Goal: Find specific page/section: Find specific page/section

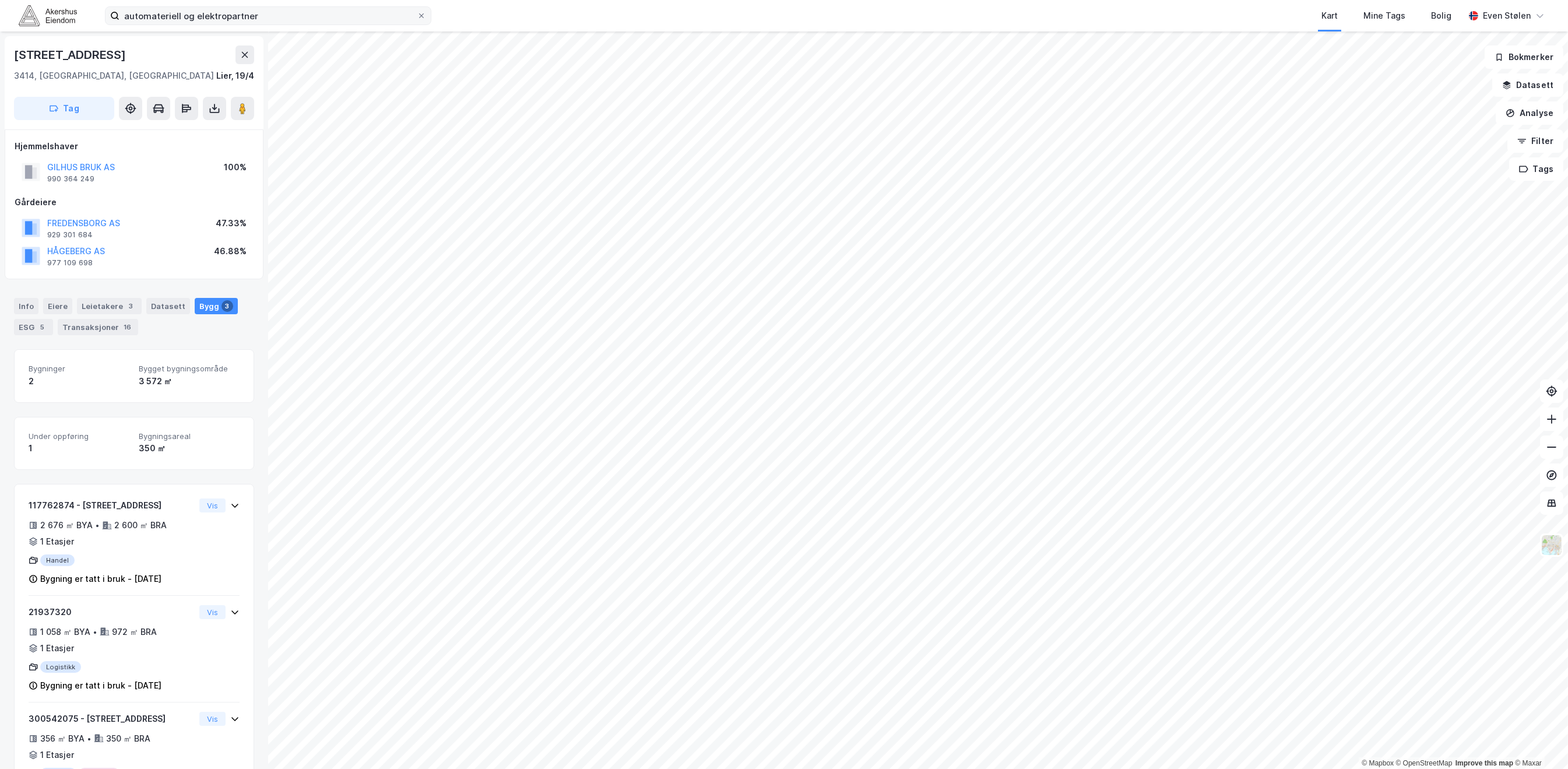
scroll to position [58, 0]
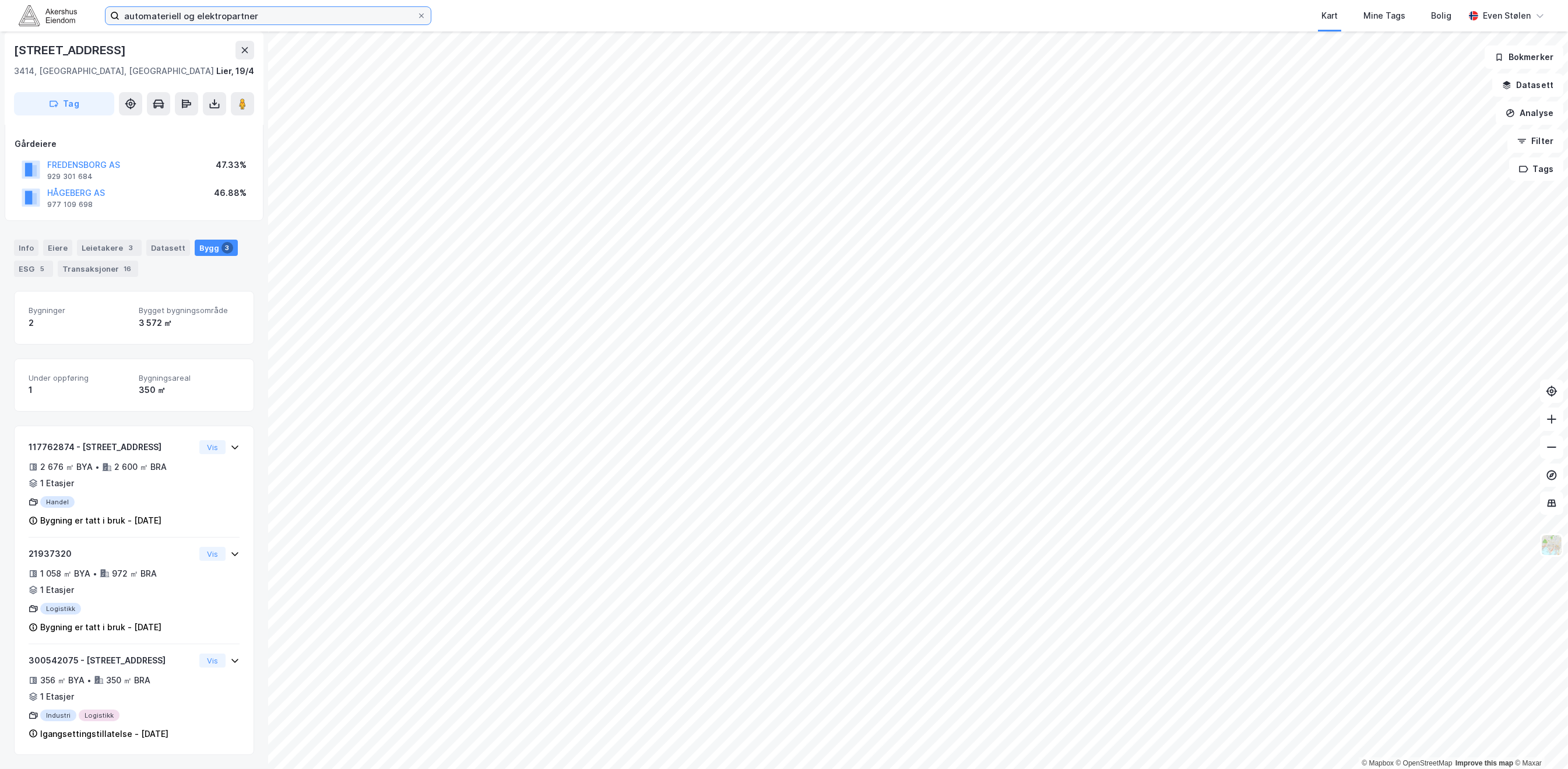
click at [272, 14] on input "automateriell og elektropartner" at bounding box center [268, 16] width 297 height 17
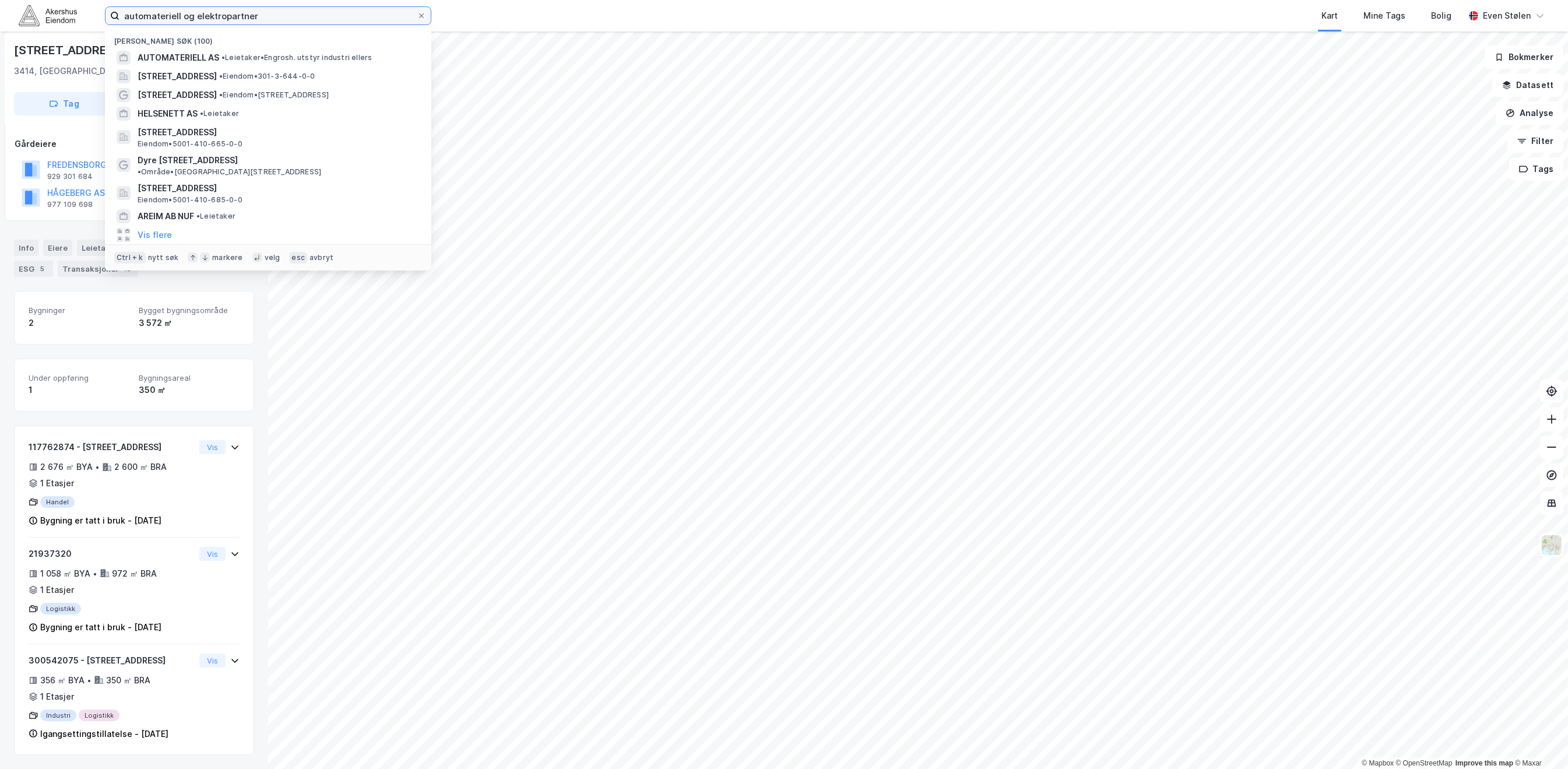
click at [272, 14] on input "automateriell og elektropartner" at bounding box center [268, 16] width 297 height 17
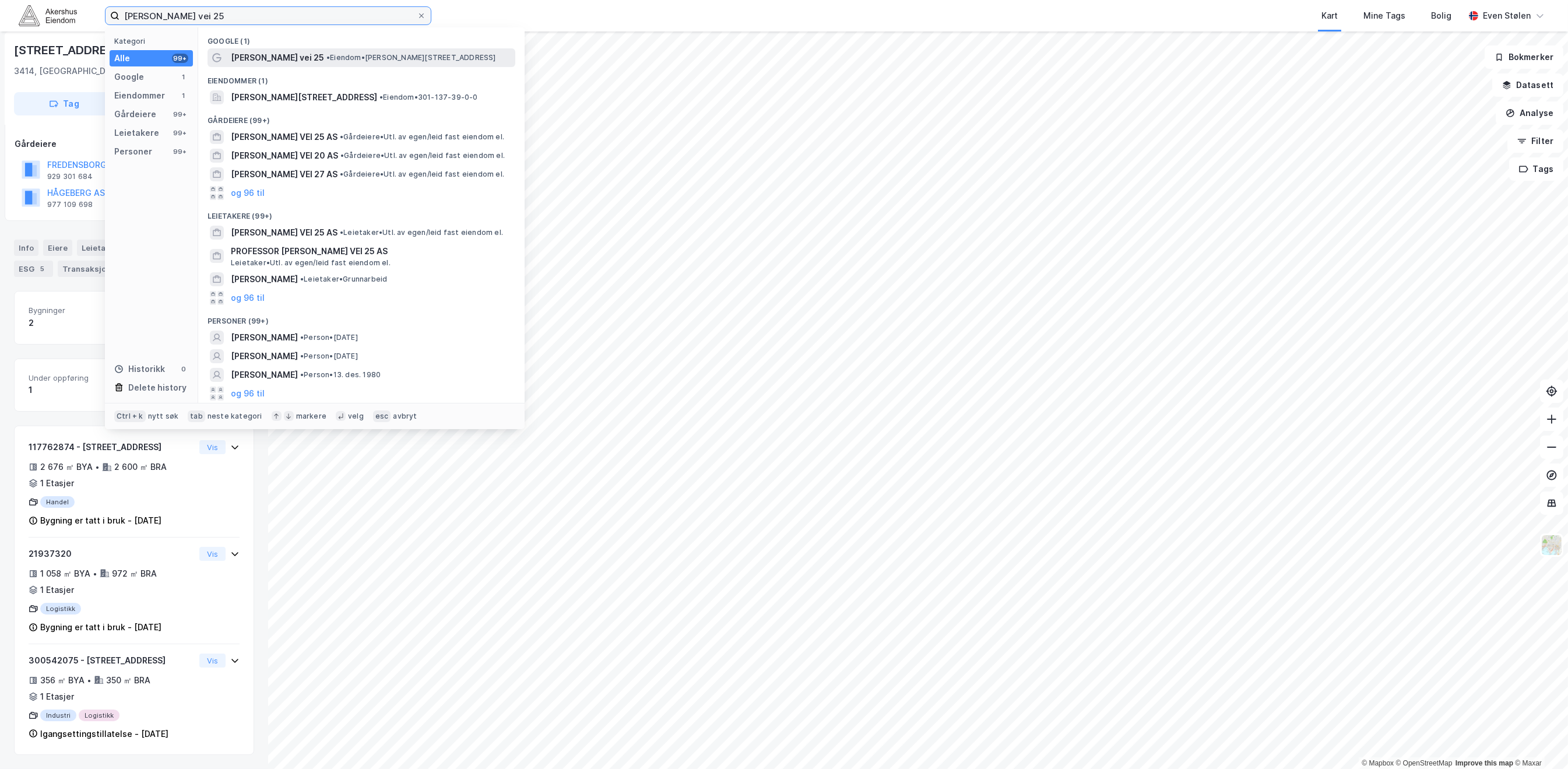
type input "[PERSON_NAME] vei 25"
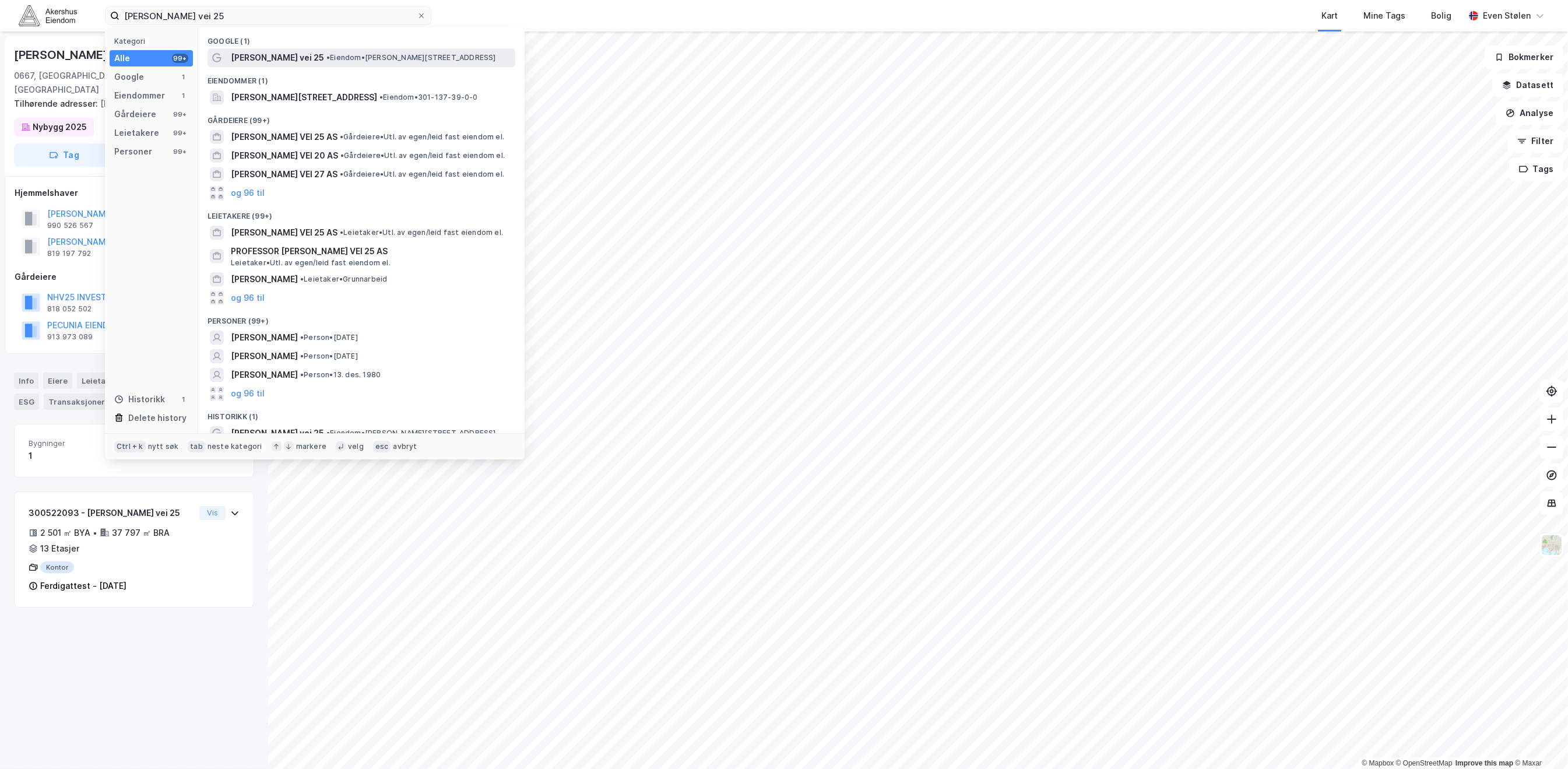
click at [278, 53] on span "[PERSON_NAME] vei 25" at bounding box center [278, 58] width 93 height 14
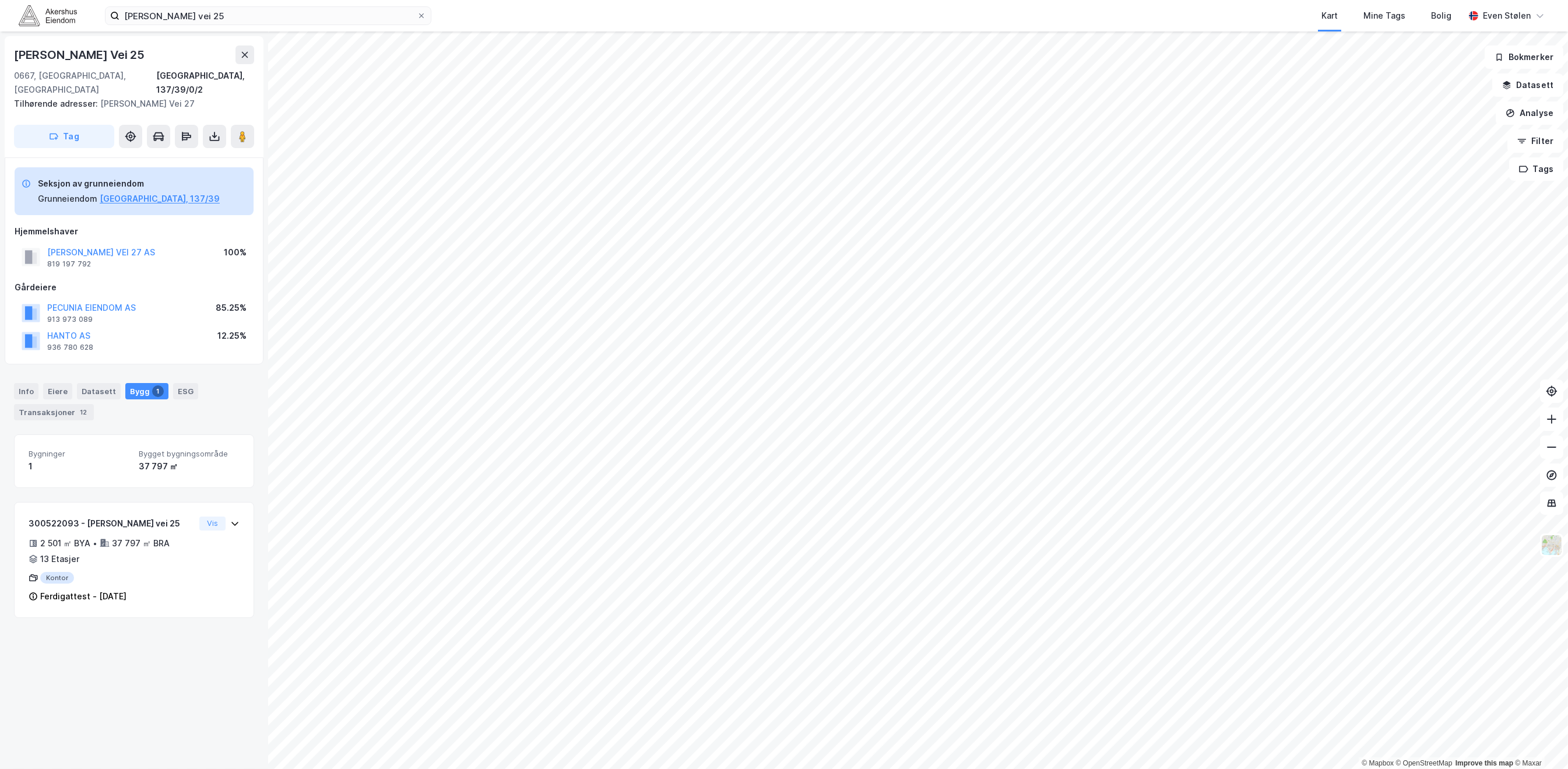
click at [98, 661] on div "Nils [STREET_ADDRESS], 137/39/0/2 Tilhørende adresser: [PERSON_NAME] Vei 27 Tag…" at bounding box center [134, 400] width 268 height 737
